Goal: Task Accomplishment & Management: Complete application form

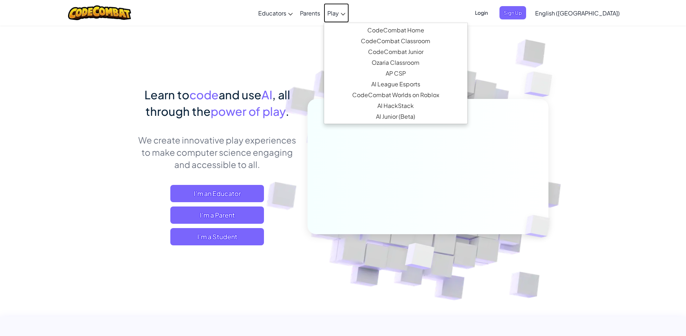
click at [349, 15] on link "Play" at bounding box center [336, 12] width 25 height 19
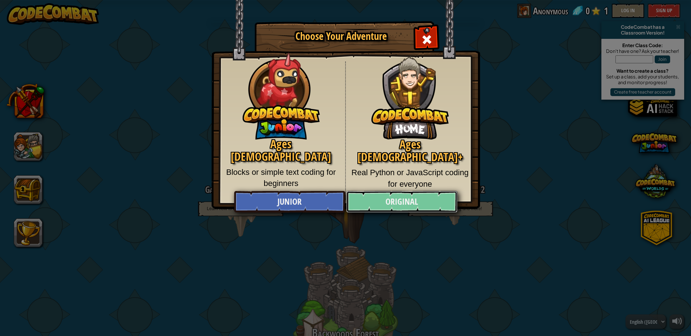
click at [387, 202] on link "Original" at bounding box center [401, 202] width 111 height 22
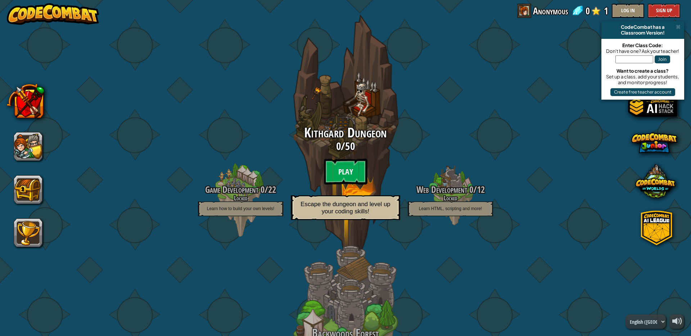
click at [344, 165] on btn "Play" at bounding box center [345, 172] width 43 height 26
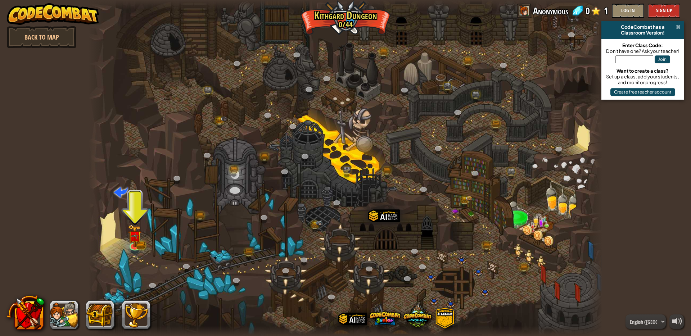
click at [677, 27] on span at bounding box center [678, 27] width 5 height 6
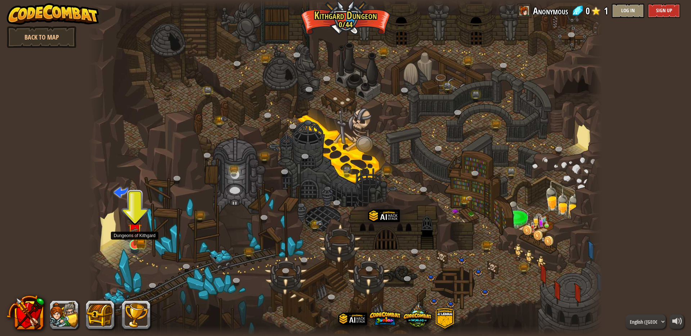
click at [137, 235] on img at bounding box center [135, 231] width 8 height 8
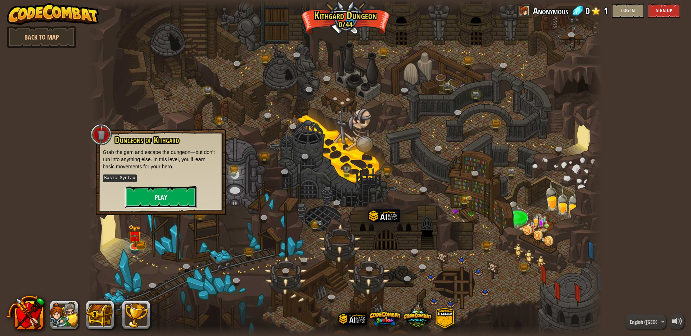
click at [168, 194] on button "Play" at bounding box center [161, 198] width 72 height 22
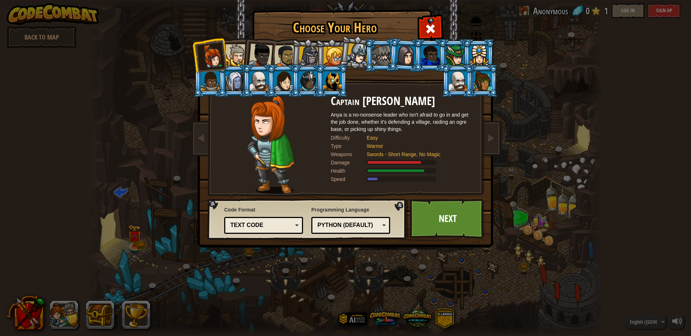
click at [279, 225] on div "Text code" at bounding box center [261, 225] width 62 height 8
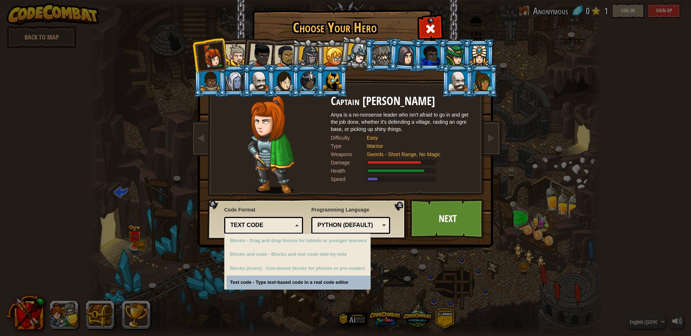
click at [298, 284] on div "Choose Your Hero 0 Captain Anya Weston Anya is a no-nonsense leader who isn't a…" at bounding box center [345, 168] width 691 height 336
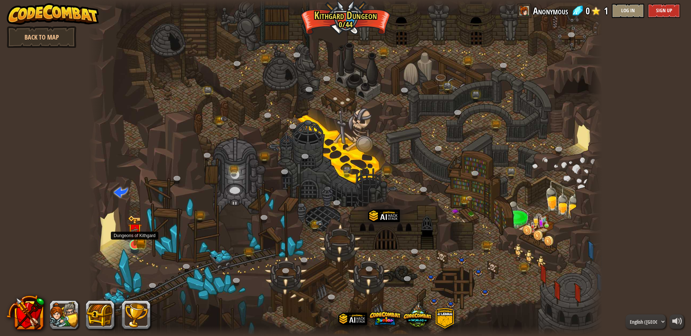
click at [140, 240] on img at bounding box center [135, 230] width 14 height 30
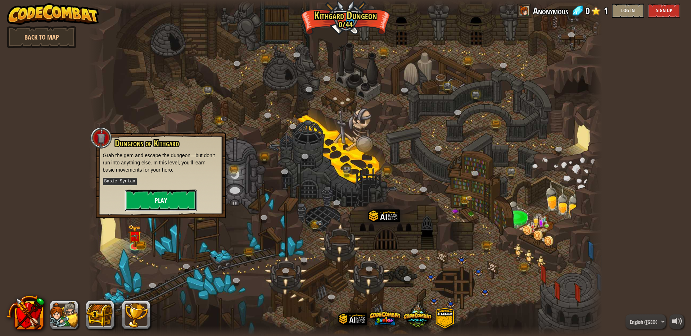
click at [144, 208] on button "Play" at bounding box center [161, 201] width 72 height 22
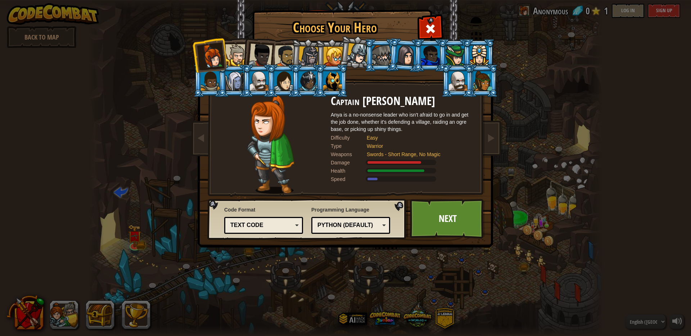
click at [233, 53] on div at bounding box center [236, 55] width 22 height 22
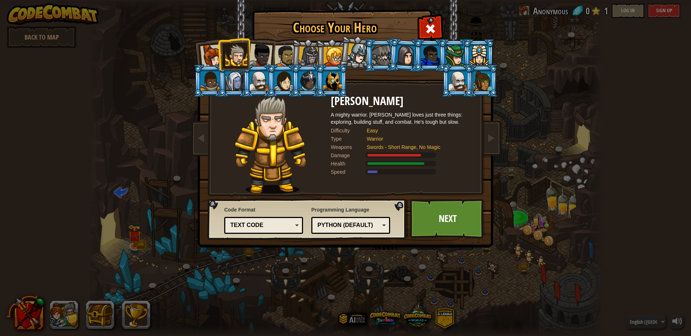
click at [252, 63] on div at bounding box center [261, 56] width 24 height 24
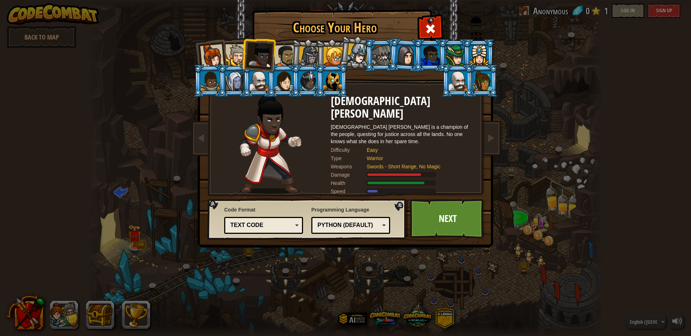
click at [278, 60] on div at bounding box center [285, 56] width 22 height 22
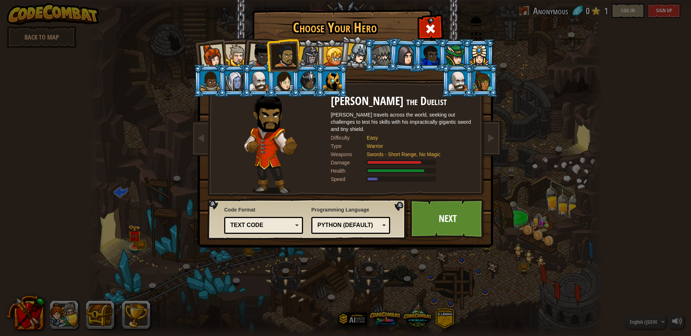
click at [306, 55] on div at bounding box center [308, 56] width 21 height 21
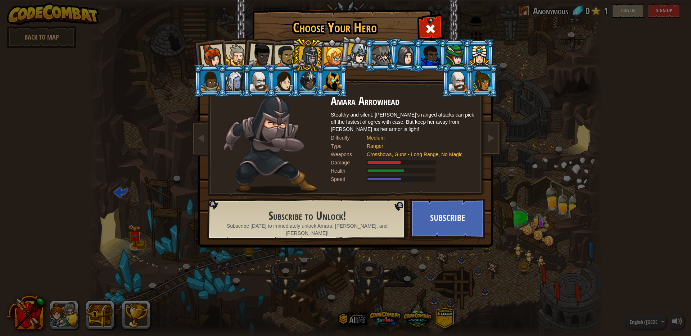
click at [337, 53] on div at bounding box center [333, 56] width 19 height 19
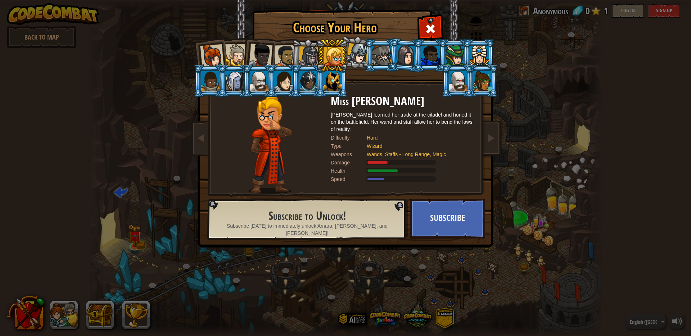
click at [227, 49] on div at bounding box center [236, 55] width 22 height 22
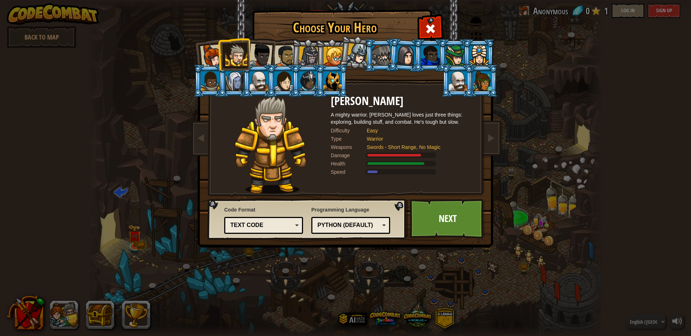
click at [446, 53] on div at bounding box center [455, 55] width 19 height 19
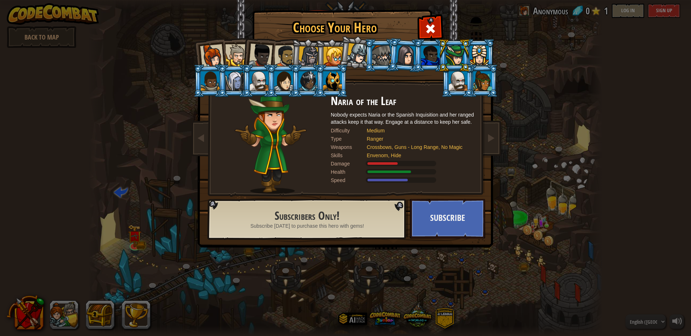
click at [233, 57] on div at bounding box center [236, 55] width 22 height 22
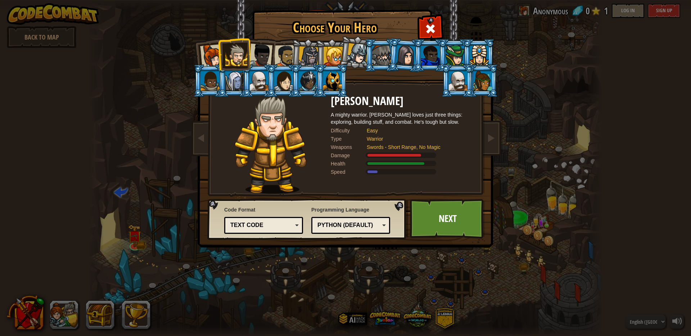
click at [284, 55] on div at bounding box center [285, 56] width 22 height 22
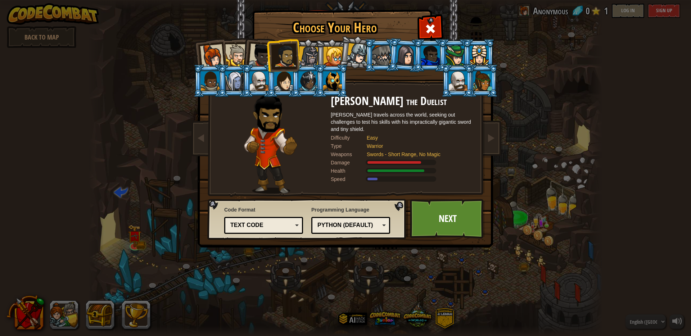
click at [248, 55] on li at bounding box center [258, 53] width 35 height 35
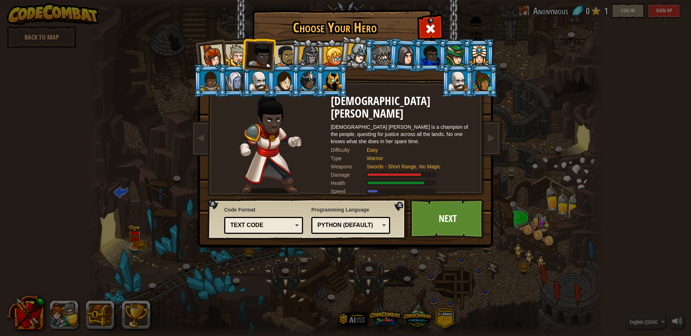
click at [231, 55] on div at bounding box center [236, 55] width 22 height 22
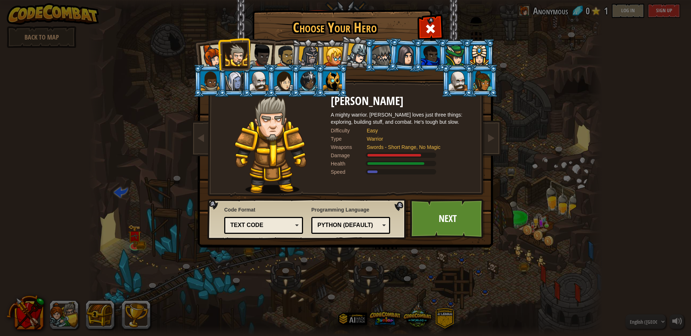
click at [210, 56] on div at bounding box center [212, 56] width 24 height 24
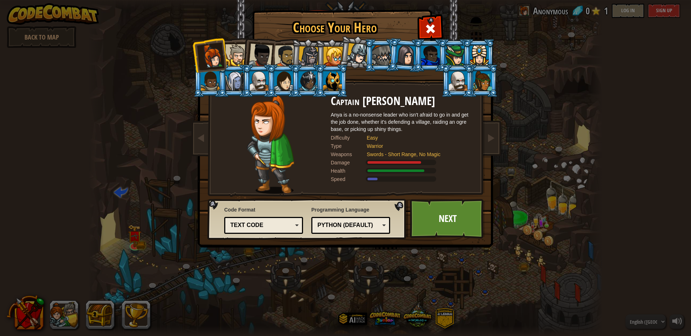
click at [224, 54] on li at bounding box center [209, 54] width 35 height 35
click at [237, 58] on div at bounding box center [236, 55] width 22 height 22
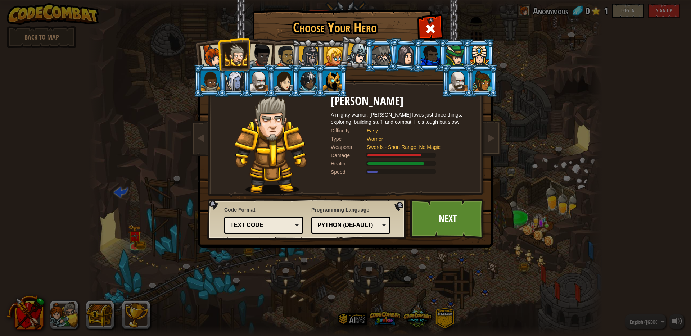
click at [461, 224] on link "Next" at bounding box center [447, 219] width 75 height 40
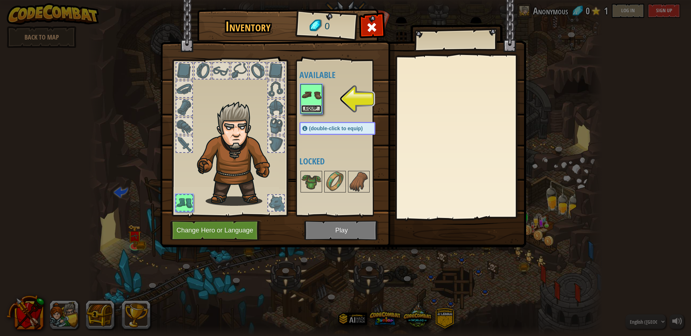
click at [315, 109] on button "Equip" at bounding box center [311, 109] width 20 height 8
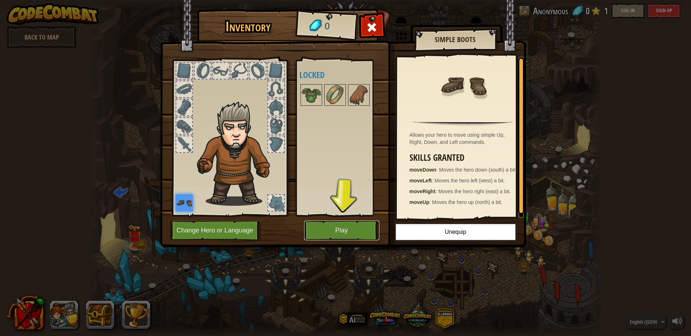
click at [341, 230] on button "Play" at bounding box center [341, 231] width 75 height 20
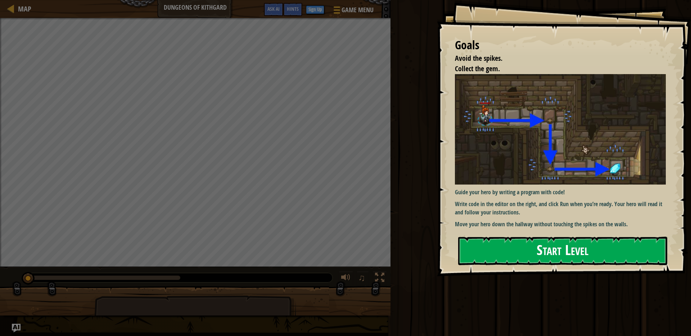
click at [547, 245] on button "Start Level" at bounding box center [562, 251] width 209 height 28
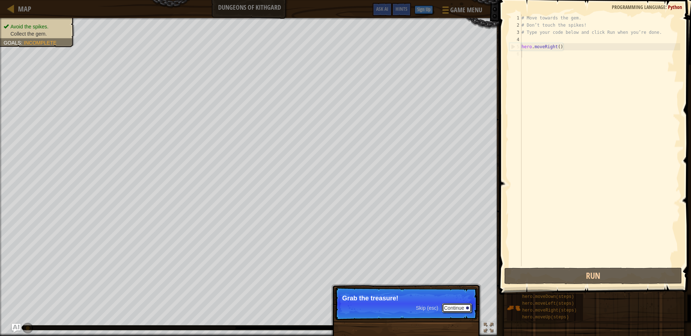
click at [461, 310] on button "Continue" at bounding box center [457, 308] width 30 height 9
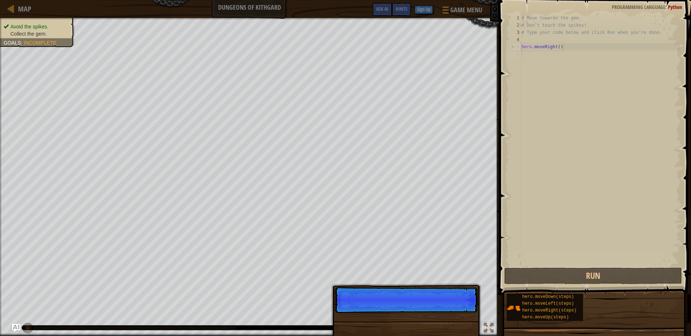
scroll to position [3, 0]
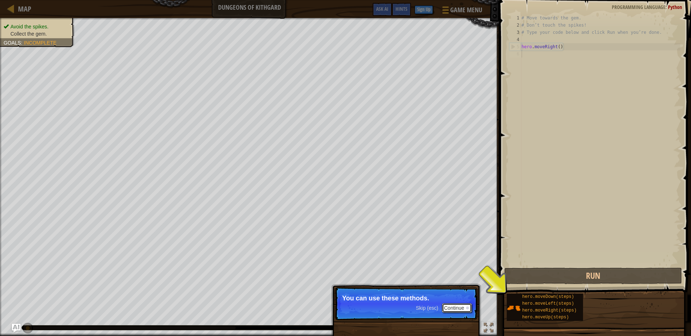
click at [451, 308] on button "Continue" at bounding box center [457, 308] width 30 height 9
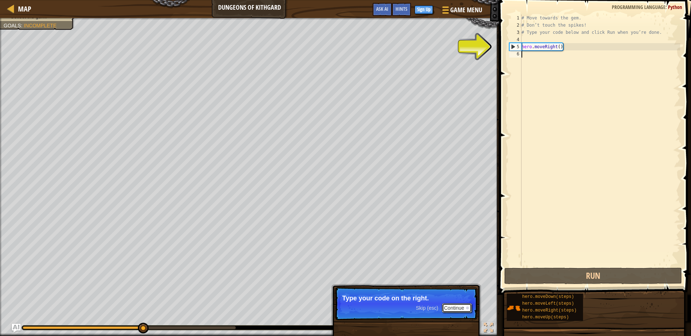
click at [452, 310] on button "Continue" at bounding box center [457, 308] width 30 height 9
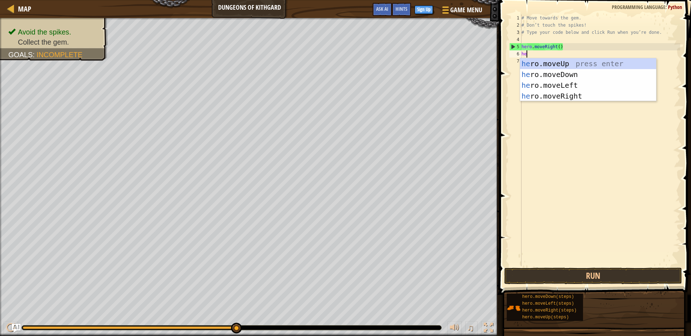
type textarea "hero"
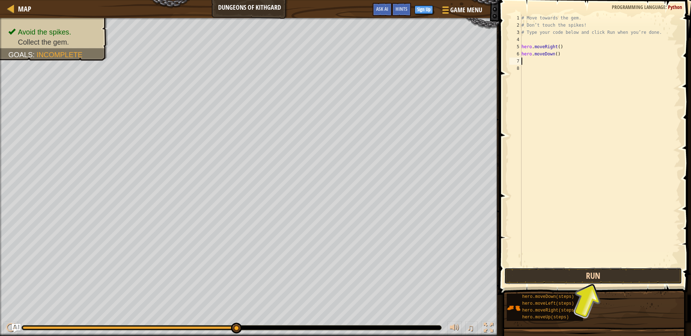
click at [588, 269] on button "Run" at bounding box center [593, 276] width 178 height 17
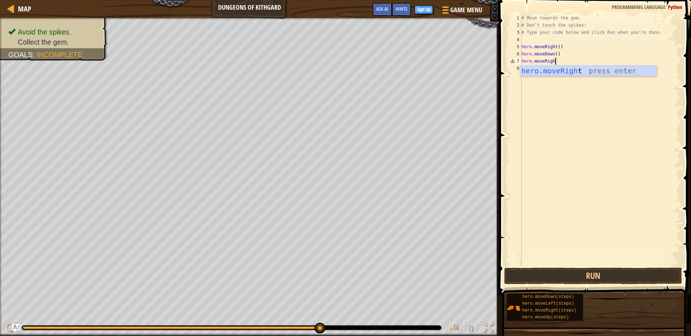
type textarea "hero.moveRight"
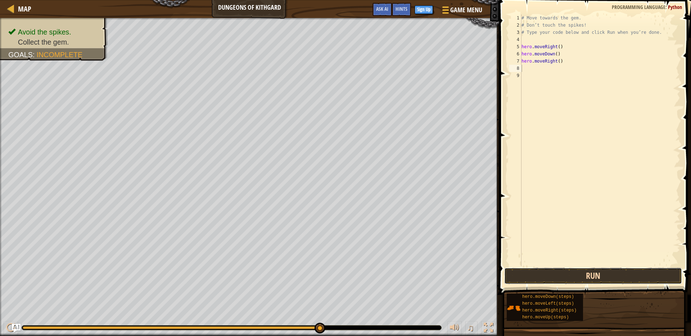
click at [624, 269] on button "Run" at bounding box center [593, 276] width 178 height 17
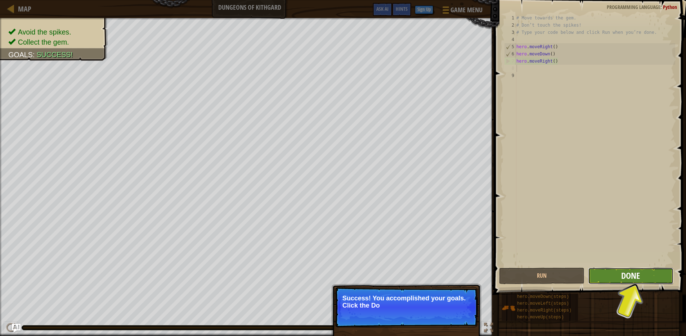
click at [628, 279] on span "Done" at bounding box center [630, 276] width 19 height 12
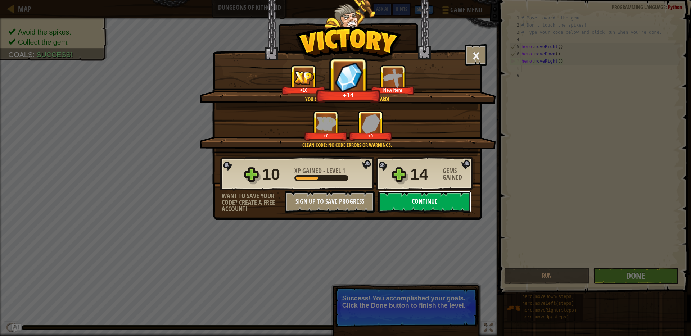
click at [421, 202] on button "Continue" at bounding box center [424, 202] width 93 height 22
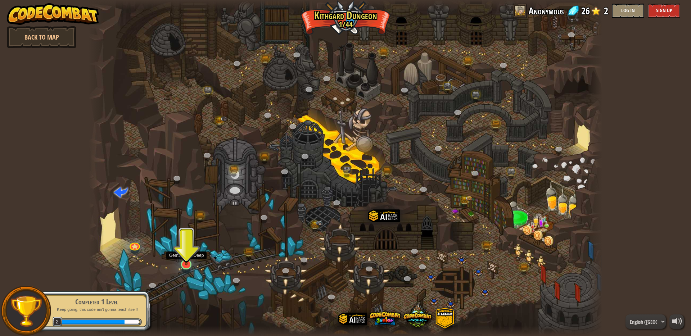
click at [183, 262] on img at bounding box center [187, 250] width 14 height 32
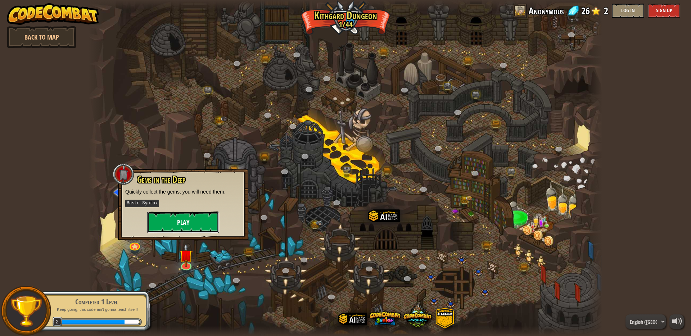
click at [185, 220] on button "Play" at bounding box center [183, 223] width 72 height 22
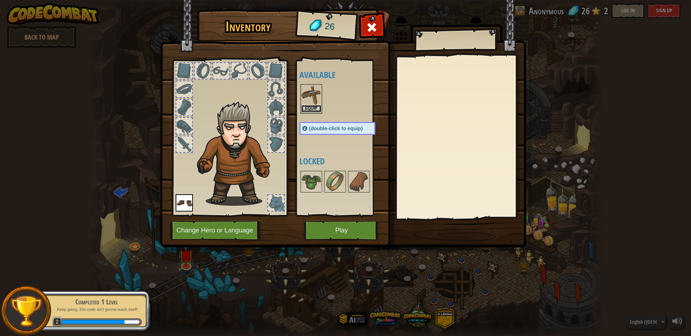
click at [313, 110] on button "Equip" at bounding box center [311, 109] width 20 height 8
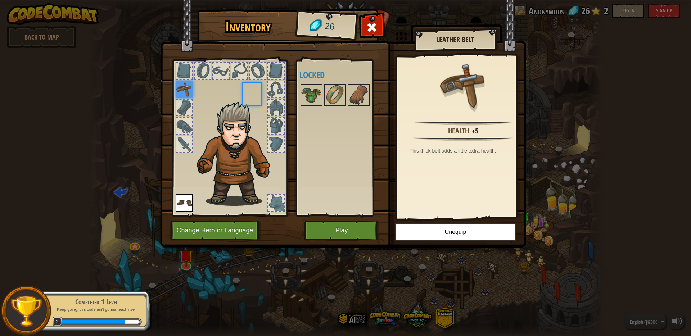
click at [313, 110] on div "Available Equip Equip (double-click to equip) Locked" at bounding box center [345, 138] width 90 height 150
click at [310, 94] on img at bounding box center [311, 95] width 20 height 20
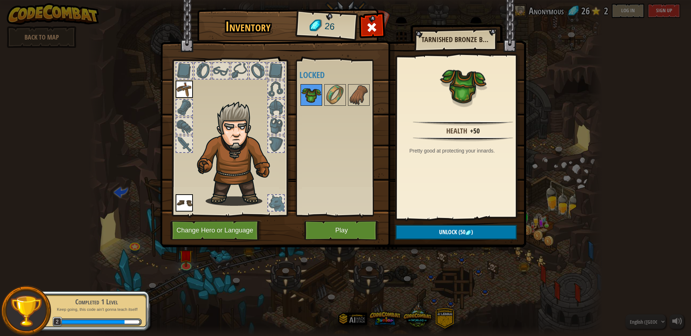
click at [310, 94] on img at bounding box center [311, 95] width 20 height 20
click at [333, 93] on img at bounding box center [335, 95] width 20 height 20
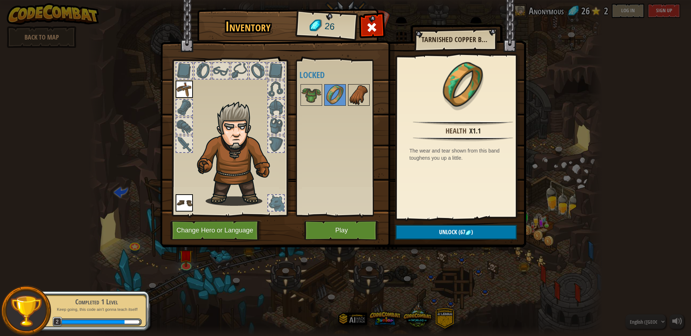
click at [360, 92] on img at bounding box center [359, 95] width 20 height 20
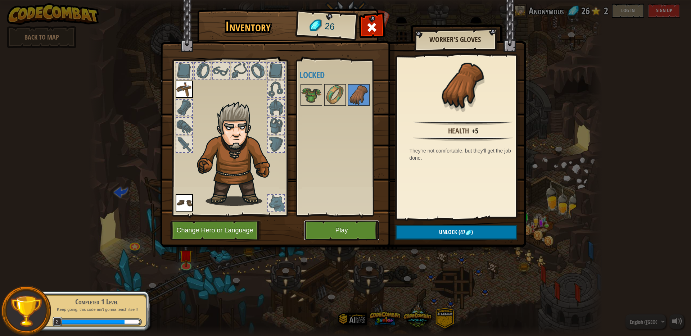
click at [346, 229] on button "Play" at bounding box center [341, 231] width 75 height 20
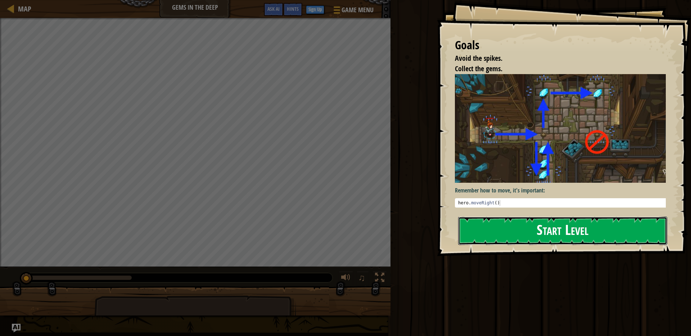
click at [533, 230] on button "Start Level" at bounding box center [562, 231] width 209 height 28
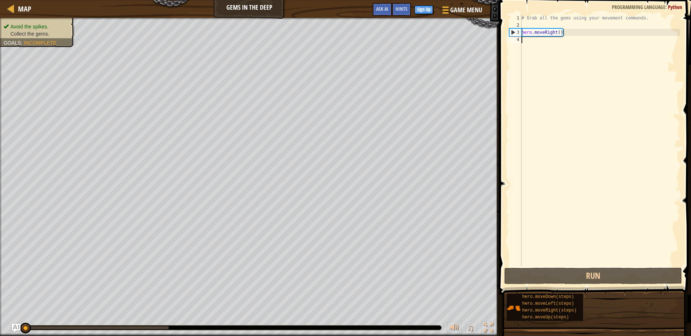
scroll to position [3, 0]
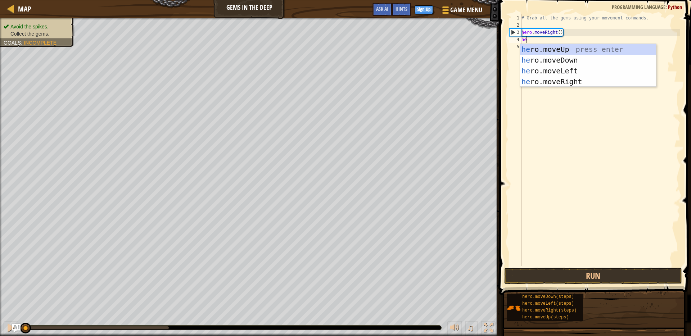
type textarea "hero"
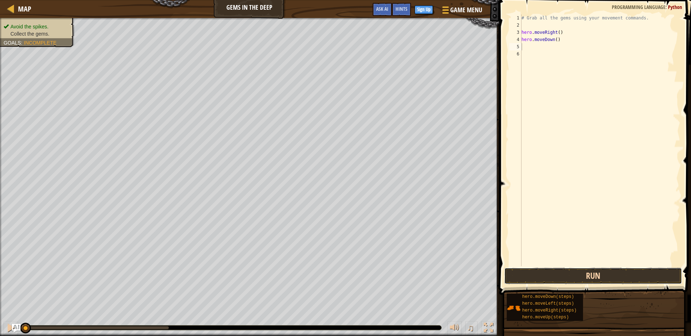
click at [578, 269] on button "Run" at bounding box center [593, 276] width 178 height 17
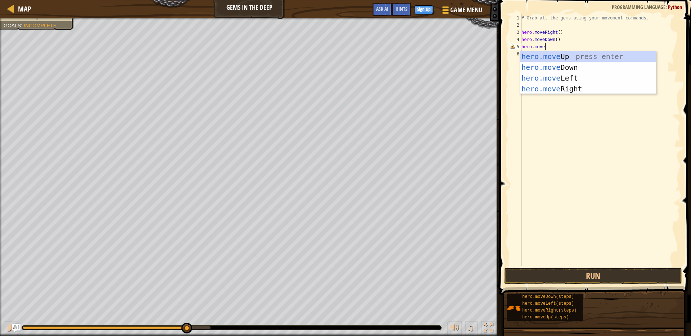
scroll to position [3, 2]
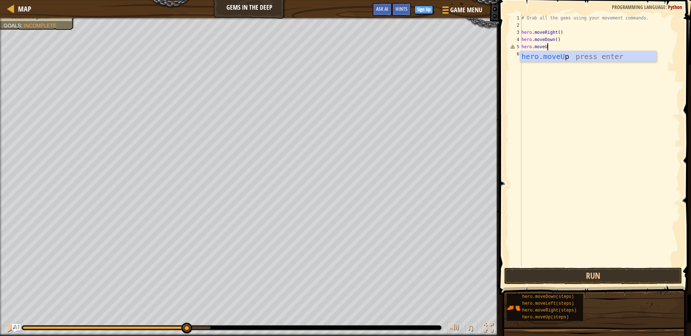
type textarea "hero.moveUp"
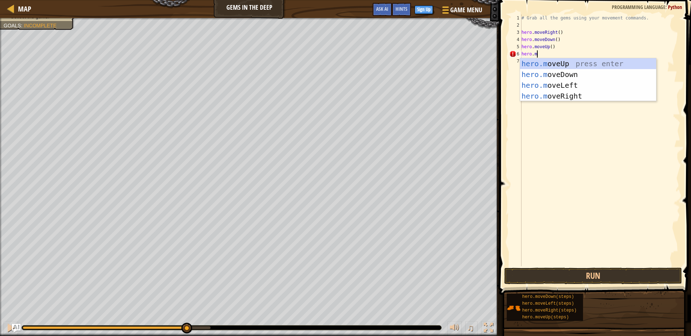
scroll to position [3, 1]
type textarea "hero.move"
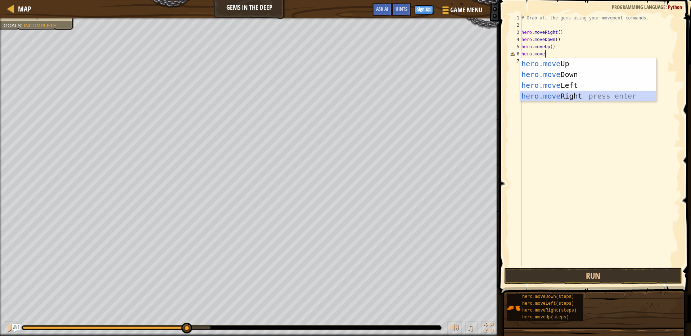
scroll to position [3, 0]
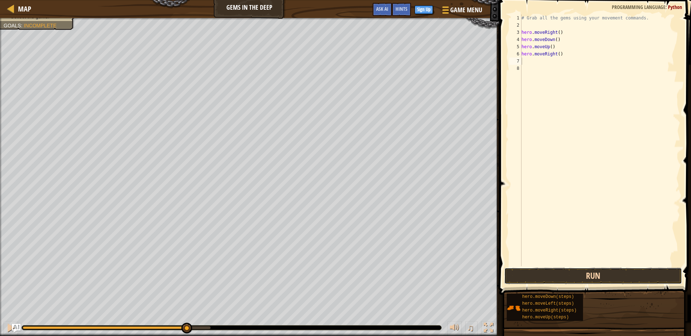
click at [587, 273] on button "Run" at bounding box center [593, 276] width 178 height 17
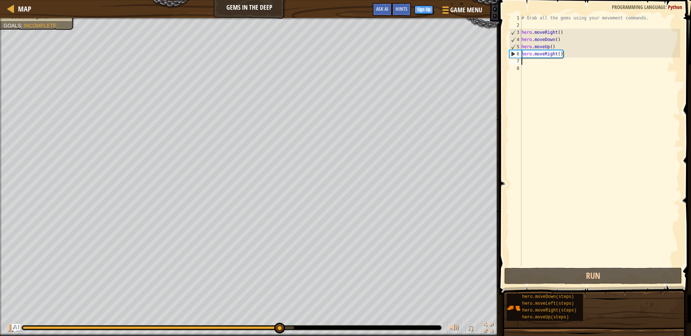
click at [561, 46] on div "# Grab all the gems using your movement commands. hero . moveRight ( ) hero . m…" at bounding box center [600, 147] width 160 height 266
type textarea "hero.moveUp()"
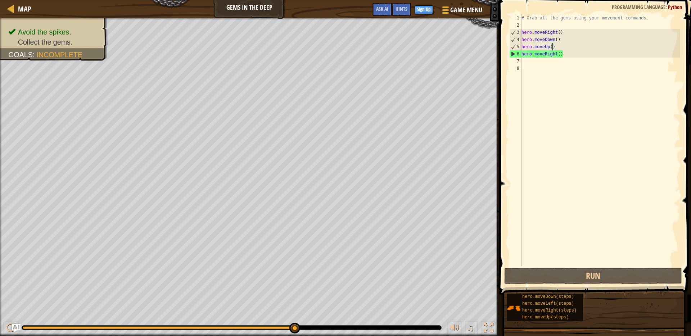
type textarea "hero.moveUp(2)"
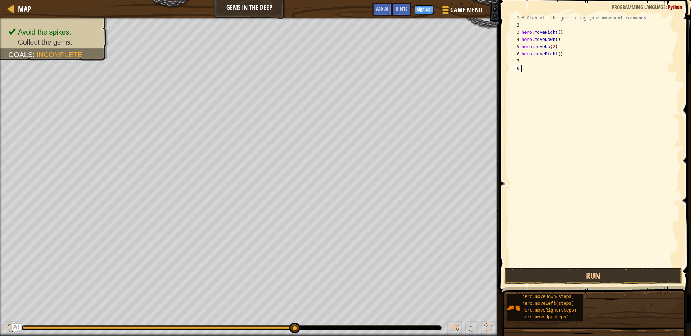
click at [579, 87] on div "# Grab all the gems using your movement commands. hero . moveRight ( ) hero . m…" at bounding box center [600, 147] width 160 height 266
click at [589, 278] on button "Run" at bounding box center [593, 276] width 178 height 17
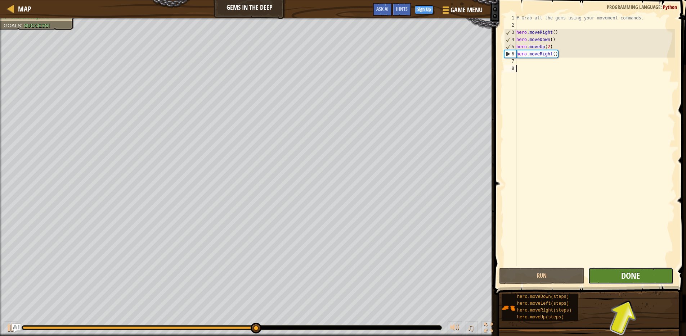
click at [624, 275] on button "Done" at bounding box center [630, 276] width 85 height 17
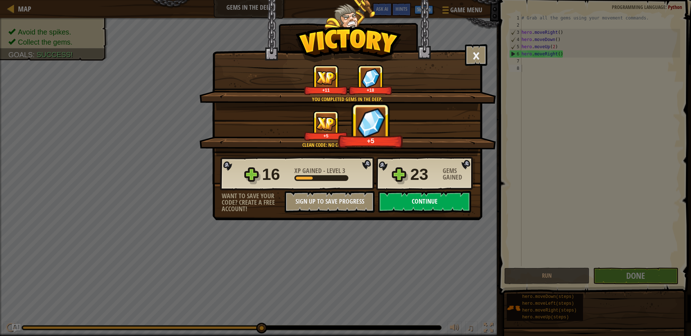
click at [423, 201] on button "Continue" at bounding box center [424, 202] width 93 height 22
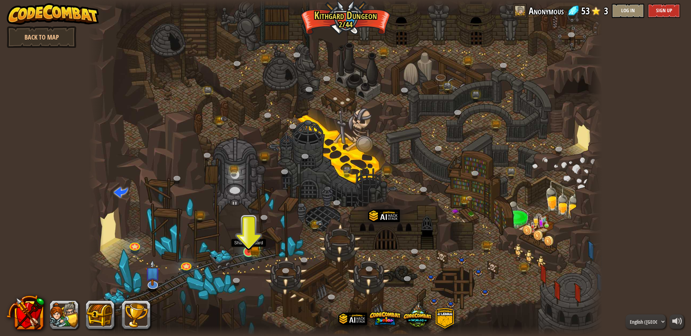
click at [246, 247] on div at bounding box center [248, 252] width 10 height 10
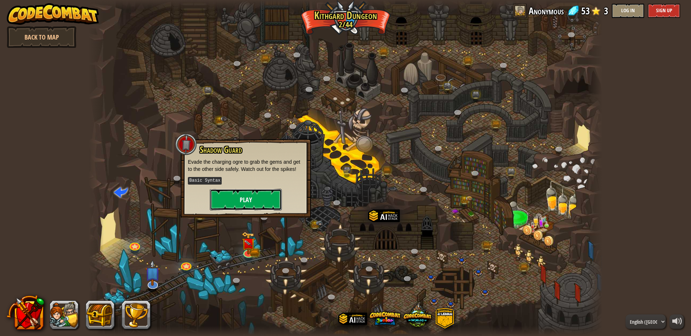
click at [248, 194] on button "Play" at bounding box center [246, 200] width 72 height 22
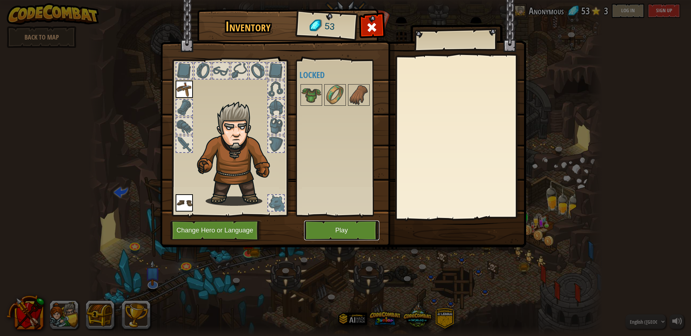
click at [340, 230] on button "Play" at bounding box center [341, 231] width 75 height 20
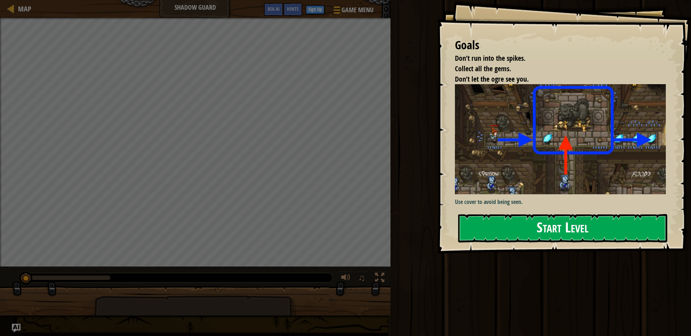
click at [536, 231] on button "Start Level" at bounding box center [562, 228] width 209 height 28
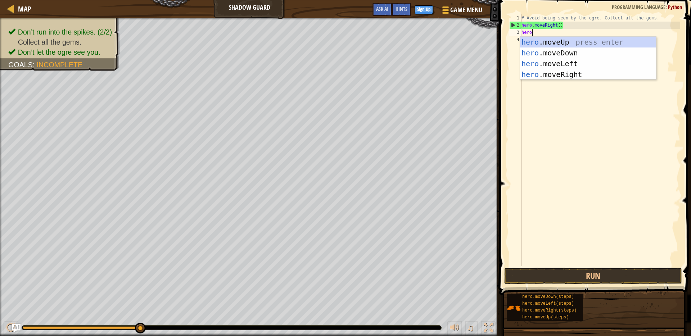
scroll to position [3, 1]
type textarea "hero.move"
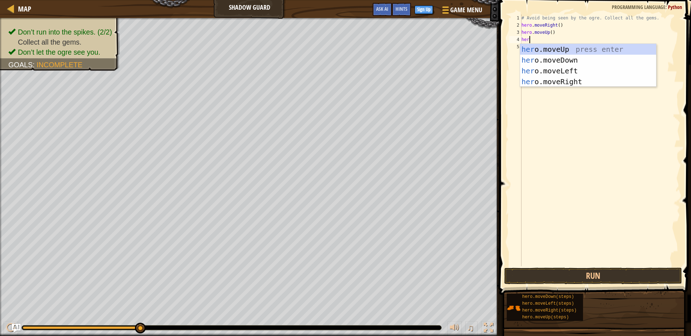
type textarea "hero"
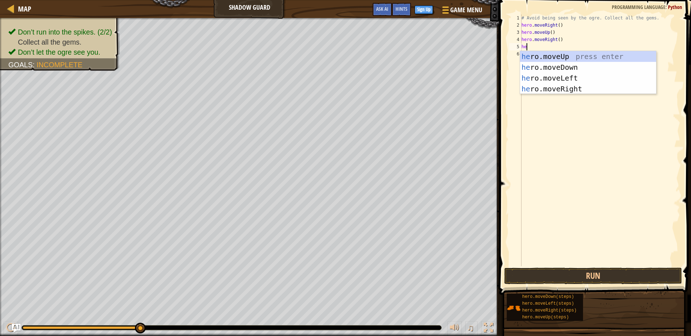
type textarea "hero"
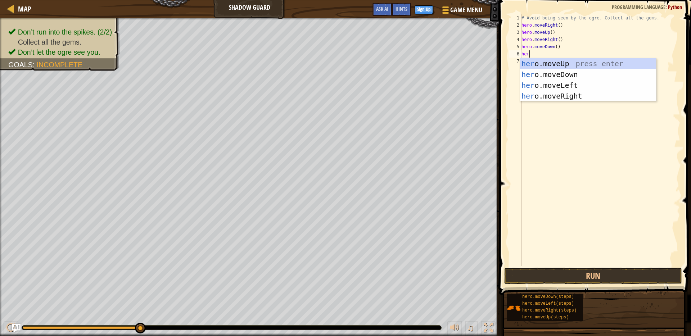
type textarea "hero"
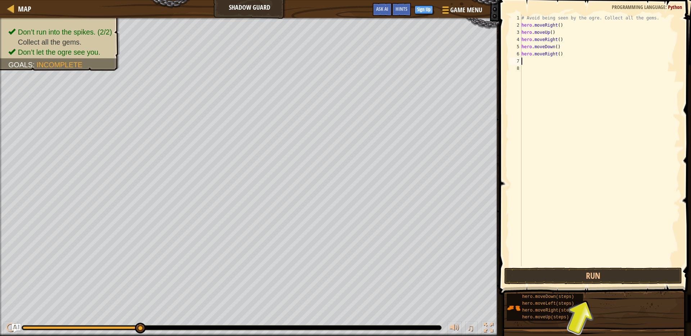
click at [617, 267] on span at bounding box center [596, 137] width 198 height 316
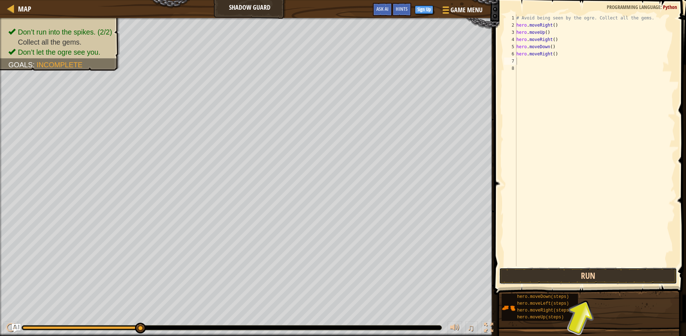
click at [612, 273] on button "Run" at bounding box center [588, 276] width 178 height 17
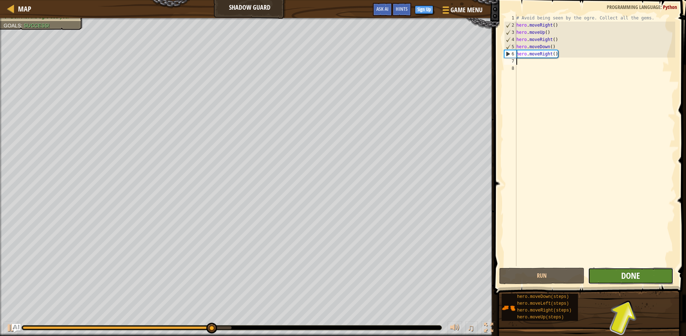
click at [633, 279] on span "Done" at bounding box center [630, 276] width 19 height 12
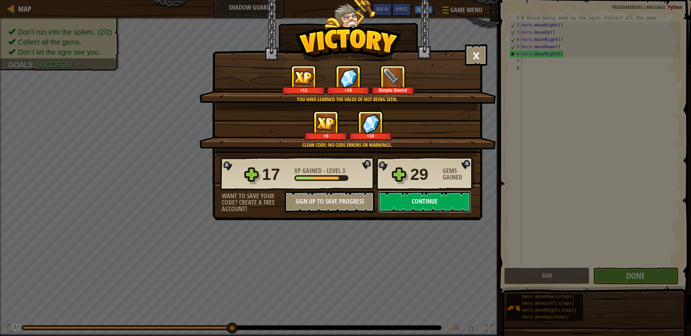
click at [427, 206] on button "Continue" at bounding box center [424, 202] width 93 height 22
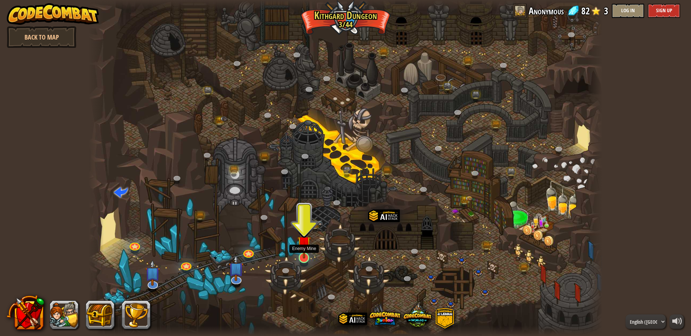
click at [305, 255] on img at bounding box center [304, 243] width 14 height 32
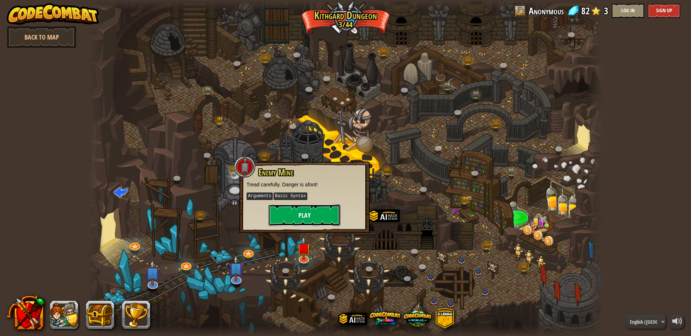
click at [301, 220] on button "Play" at bounding box center [305, 216] width 72 height 22
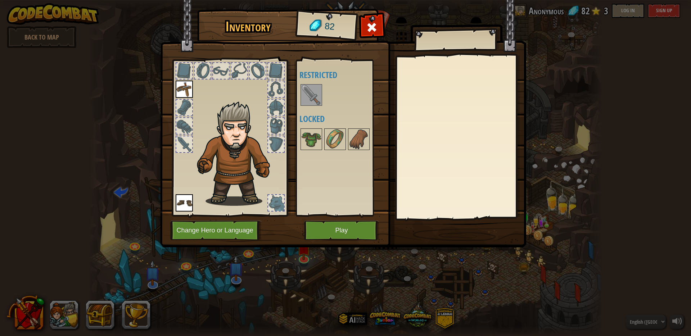
click at [315, 92] on img at bounding box center [311, 95] width 20 height 20
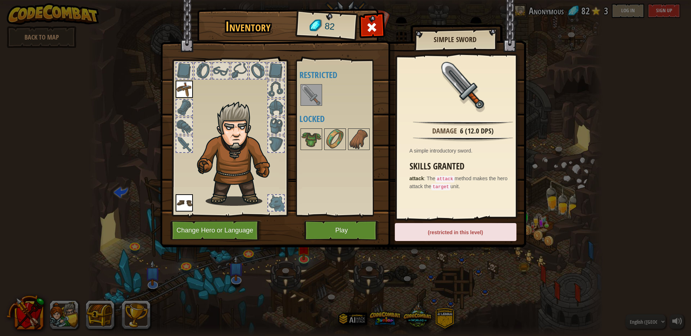
click at [465, 232] on div "(restricted in this level)" at bounding box center [456, 232] width 122 height 18
click at [333, 230] on button "Play" at bounding box center [341, 231] width 75 height 20
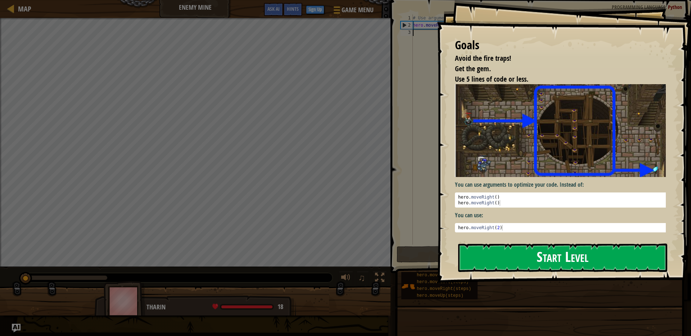
click at [533, 260] on button "Start Level" at bounding box center [562, 258] width 209 height 28
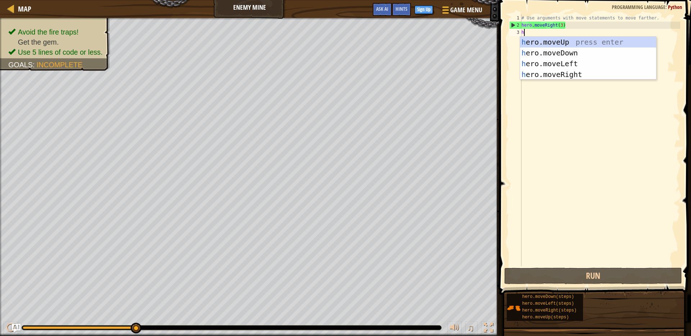
scroll to position [3, 0]
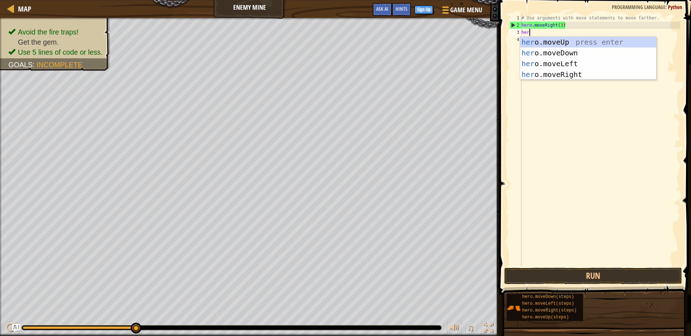
type textarea "hero"
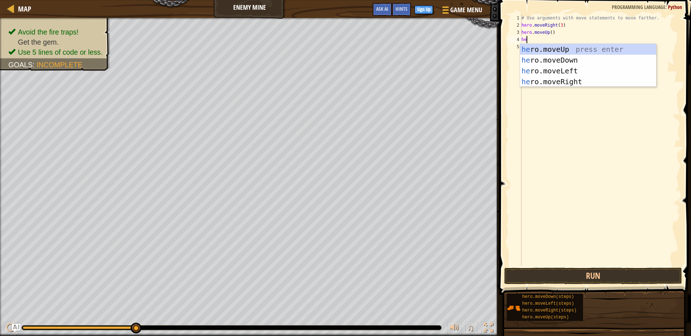
type textarea "her"
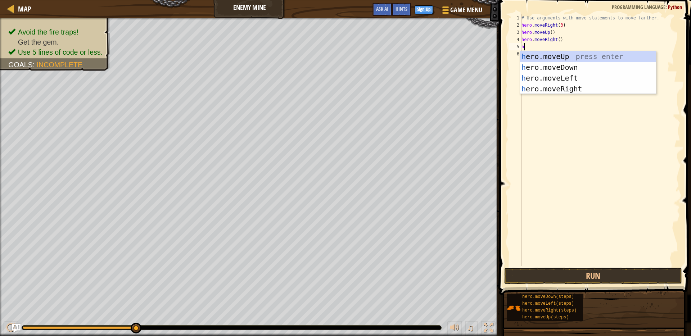
type textarea "hero"
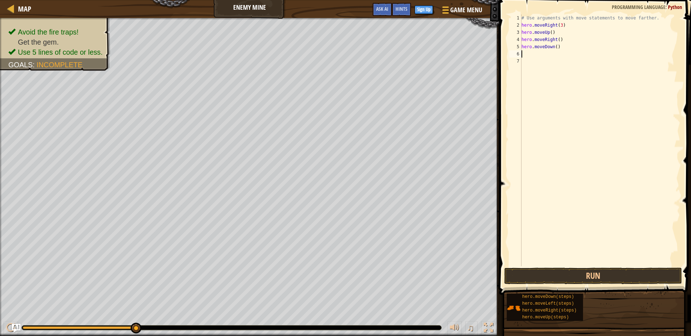
click at [557, 49] on div "# Use arguments with move statements to move farther. hero . moveRight ( 3 ) he…" at bounding box center [600, 147] width 160 height 266
type textarea "hero.moveDown(3)"
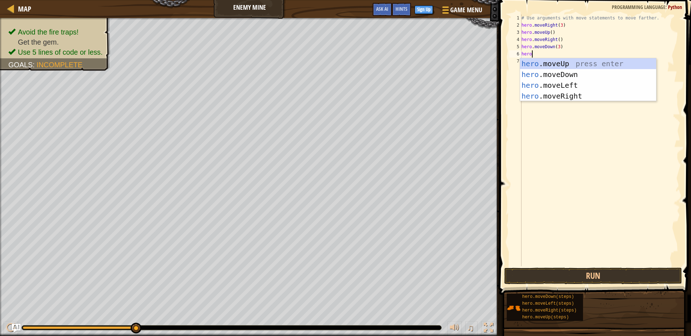
type textarea "hero."
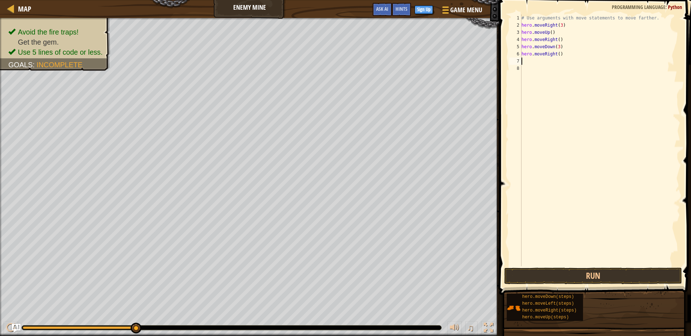
click at [561, 53] on div "# Use arguments with move statements to move farther. hero . moveRight ( 3 ) he…" at bounding box center [600, 147] width 160 height 266
type textarea "hero.moveRight(2)"
click at [603, 276] on button "Run" at bounding box center [593, 276] width 178 height 17
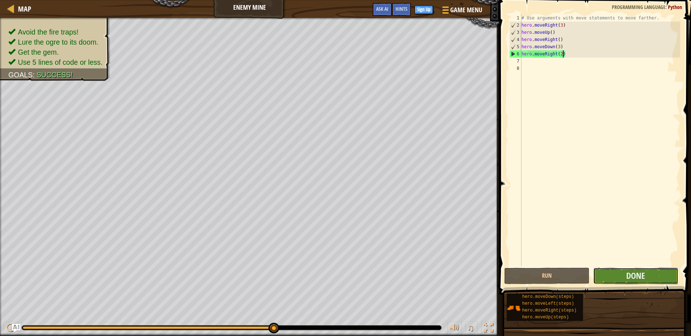
click at [623, 279] on button "Done" at bounding box center [635, 276] width 85 height 17
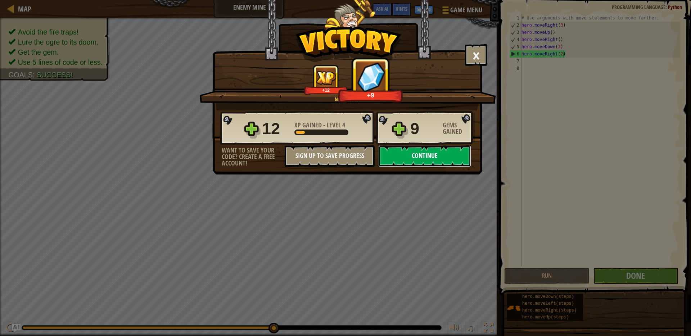
click at [420, 148] on button "Continue" at bounding box center [424, 156] width 93 height 22
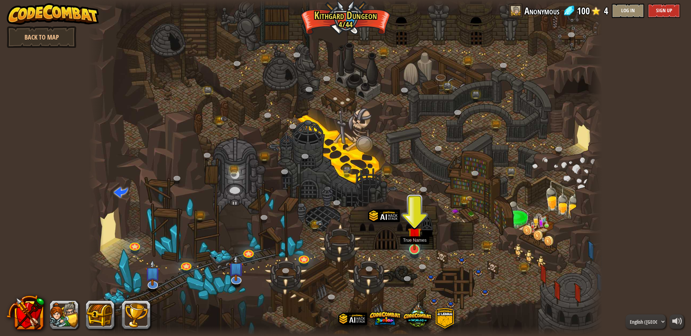
click at [413, 245] on img at bounding box center [415, 235] width 14 height 32
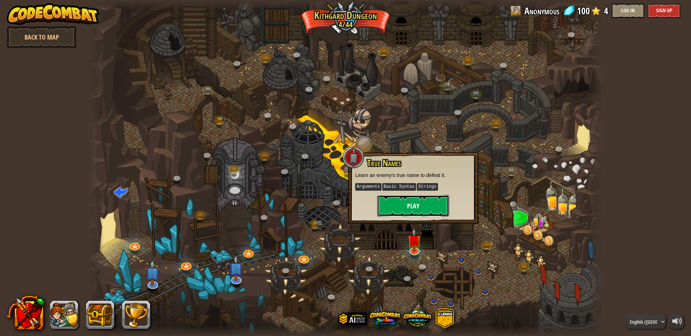
click at [415, 202] on button "Play" at bounding box center [413, 206] width 72 height 22
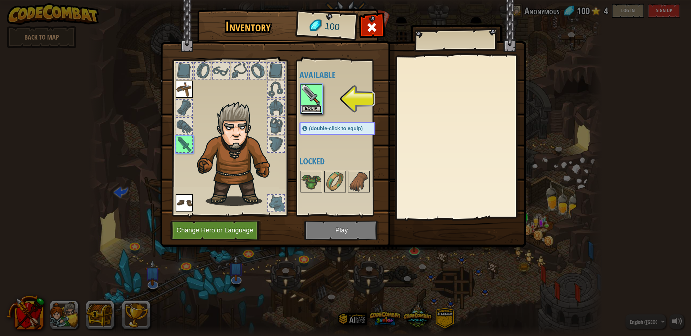
click at [310, 107] on button "Equip" at bounding box center [311, 109] width 20 height 8
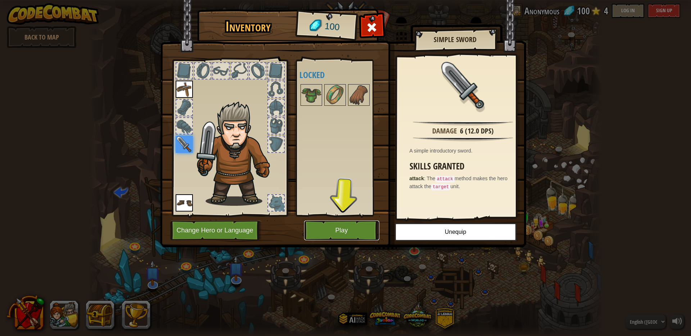
click at [335, 225] on button "Play" at bounding box center [341, 231] width 75 height 20
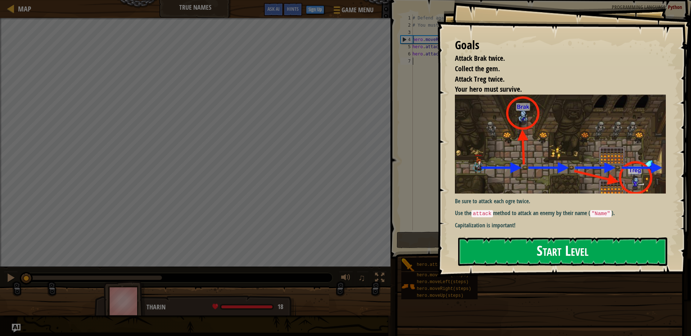
click at [553, 250] on button "Start Level" at bounding box center [562, 252] width 209 height 28
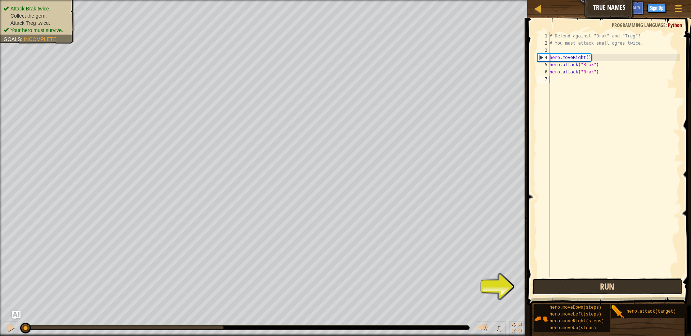
click at [605, 284] on button "Run" at bounding box center [608, 287] width 150 height 17
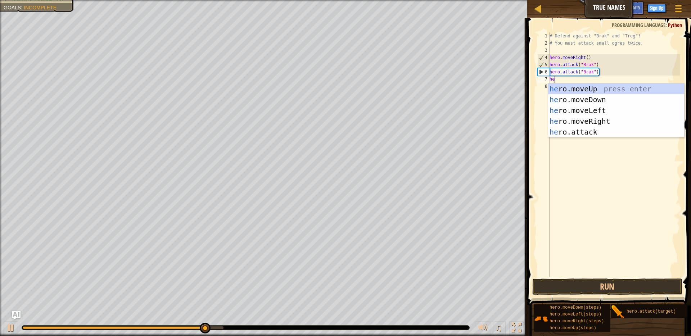
scroll to position [3, 0]
type textarea "hero."
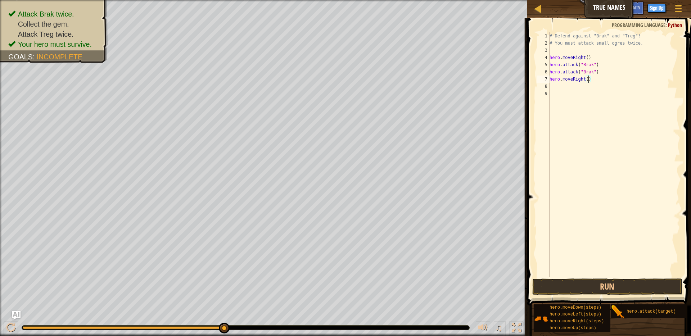
type textarea "hero.moveRight(2)"
type textarea "hero.attack("Treg")"
click at [604, 288] on button "Run" at bounding box center [608, 287] width 150 height 17
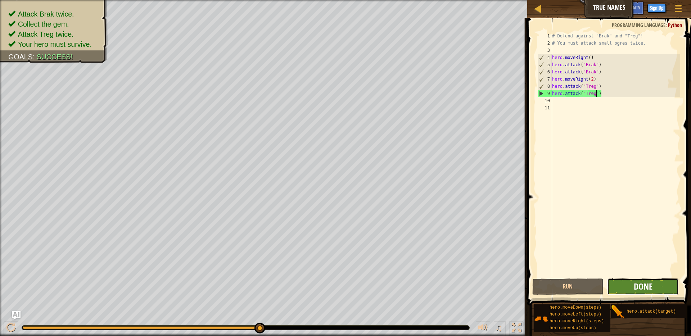
click at [637, 287] on span "Done" at bounding box center [643, 287] width 19 height 12
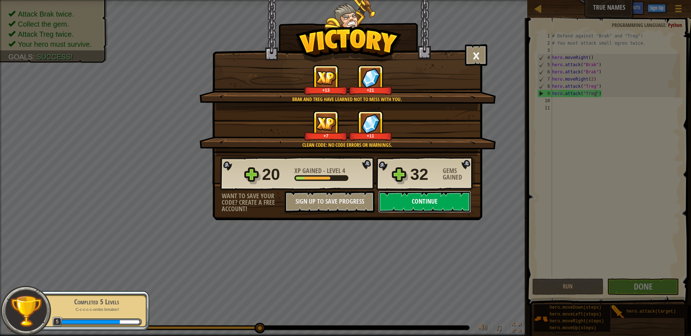
click at [432, 204] on button "Continue" at bounding box center [424, 202] width 93 height 22
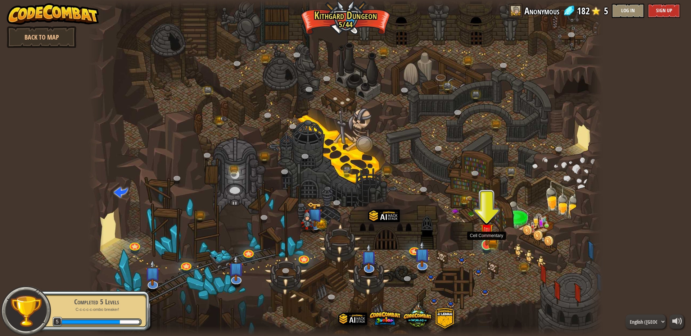
click at [487, 235] on img at bounding box center [487, 231] width 8 height 8
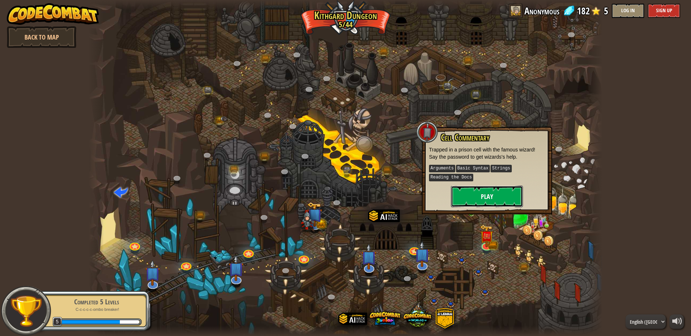
click at [486, 199] on button "Play" at bounding box center [487, 197] width 72 height 22
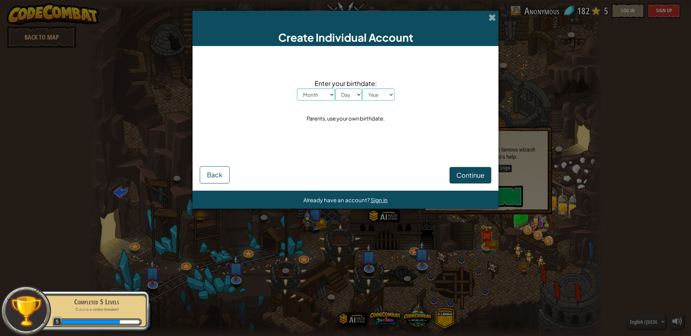
click at [324, 99] on select "Month January February March April May June July August September October Novem…" at bounding box center [316, 95] width 38 height 12
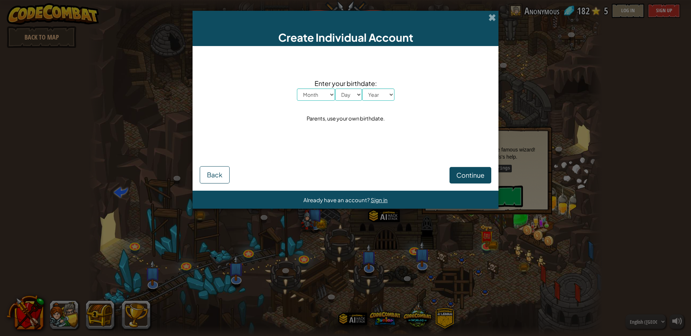
select select "2"
click at [297, 89] on select "Month January February March April May June July August September October Novem…" at bounding box center [316, 95] width 38 height 12
click at [347, 95] on select "Day 1 2 3 4 5 6 7 8 9 10 11 12 13 14 15 16 17 18 19 20 21 22 23 24 25 26 27 28 …" at bounding box center [348, 95] width 27 height 12
select select "22"
click at [335, 89] on select "Day 1 2 3 4 5 6 7 8 9 10 11 12 13 14 15 16 17 18 19 20 21 22 23 24 25 26 27 28 …" at bounding box center [348, 95] width 27 height 12
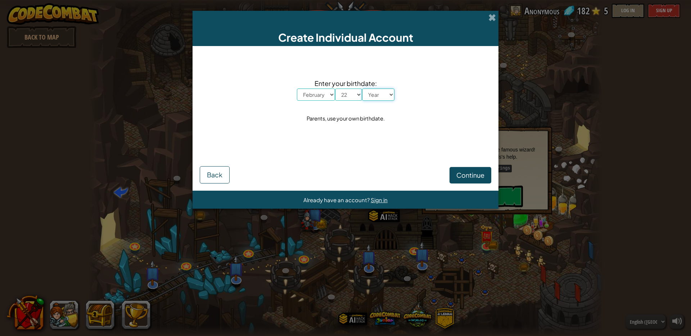
click at [384, 91] on select "Year 2025 2024 2023 2022 2021 2020 2019 2018 2017 2016 2015 2014 2013 2012 2011…" at bounding box center [378, 95] width 32 height 12
select select "1995"
click at [362, 89] on select "Year 2025 2024 2023 2022 2021 2020 2019 2018 2017 2016 2015 2014 2013 2012 2011…" at bounding box center [378, 95] width 32 height 12
click at [479, 172] on span "Continue" at bounding box center [471, 175] width 28 height 8
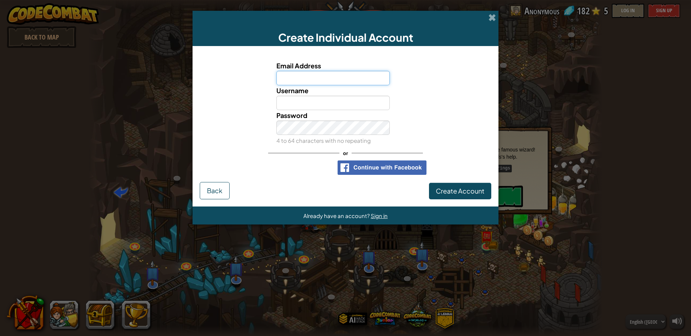
click at [313, 81] on input "Email Address" at bounding box center [334, 78] width 114 height 14
type input "jxxop1@gmail.com"
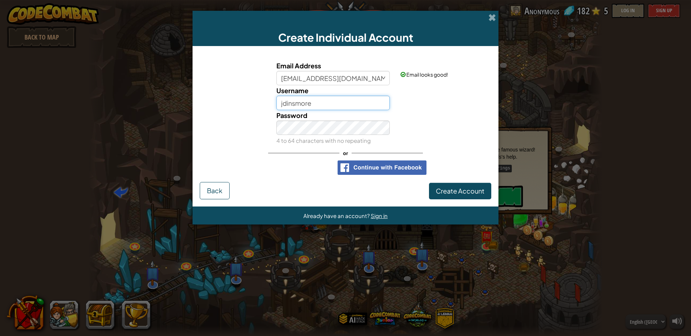
type input "jdinsmore"
click at [465, 189] on span "Create Account" at bounding box center [460, 191] width 49 height 8
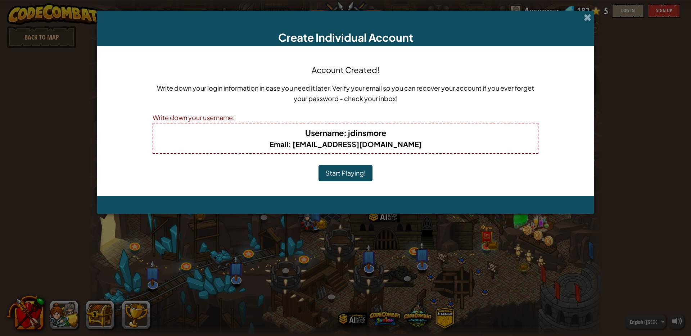
click at [361, 171] on button "Start Playing!" at bounding box center [346, 173] width 54 height 17
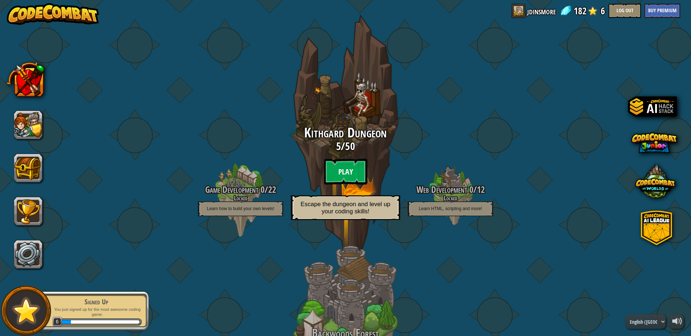
click at [339, 169] on btn "Play" at bounding box center [345, 172] width 43 height 26
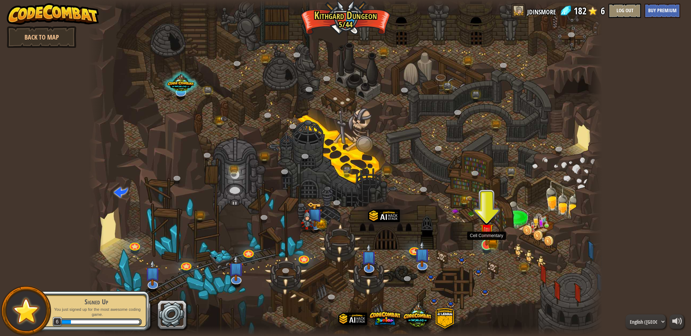
click at [489, 235] on img at bounding box center [487, 231] width 8 height 8
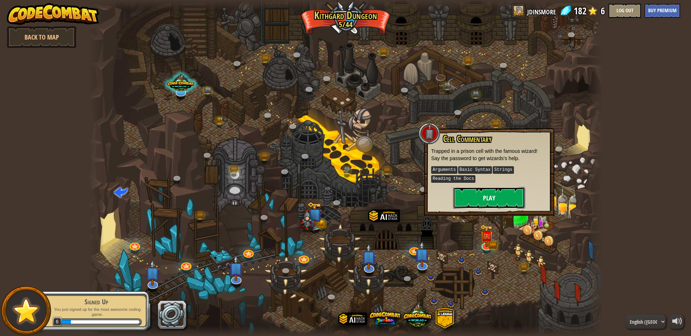
click at [494, 198] on button "Play" at bounding box center [489, 198] width 72 height 22
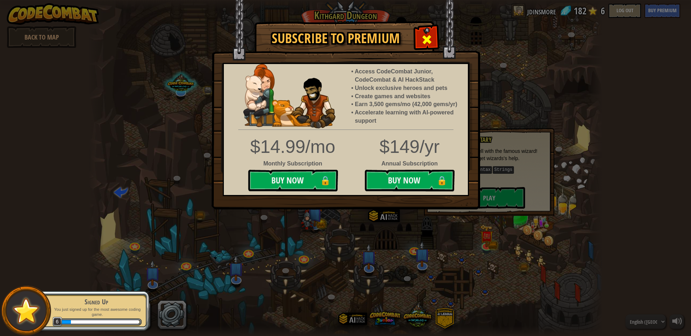
click at [428, 45] on span at bounding box center [427, 40] width 12 height 12
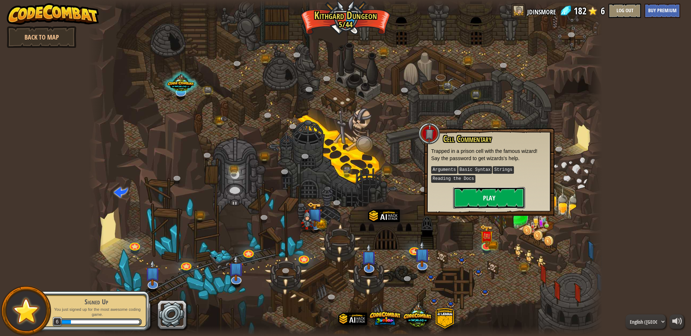
click at [493, 202] on button "Play" at bounding box center [489, 198] width 72 height 22
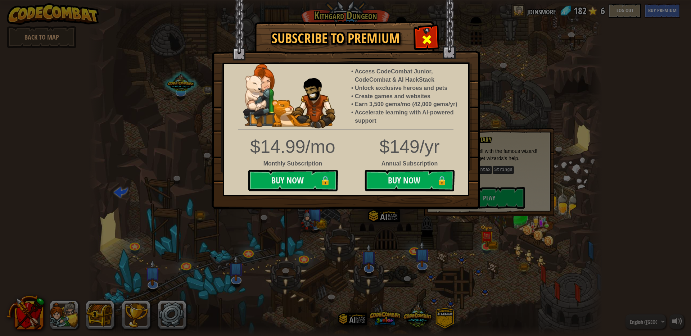
click at [431, 38] on span at bounding box center [427, 40] width 12 height 12
